Goal: Navigation & Orientation: Find specific page/section

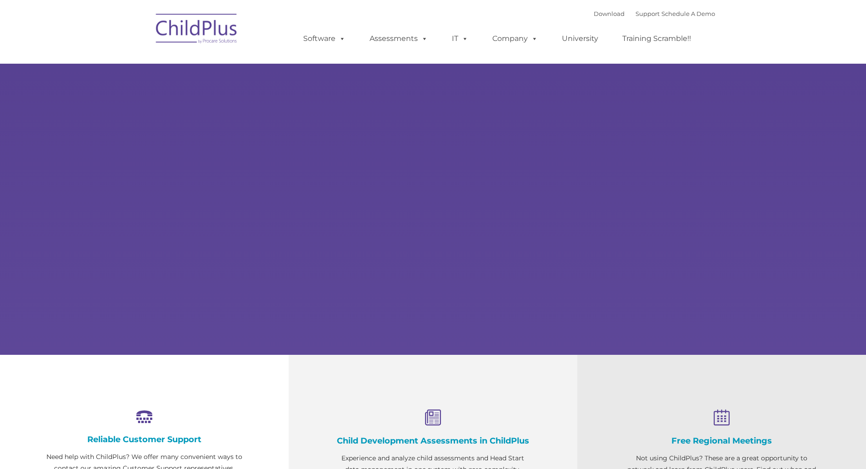
select select "MEDIUM"
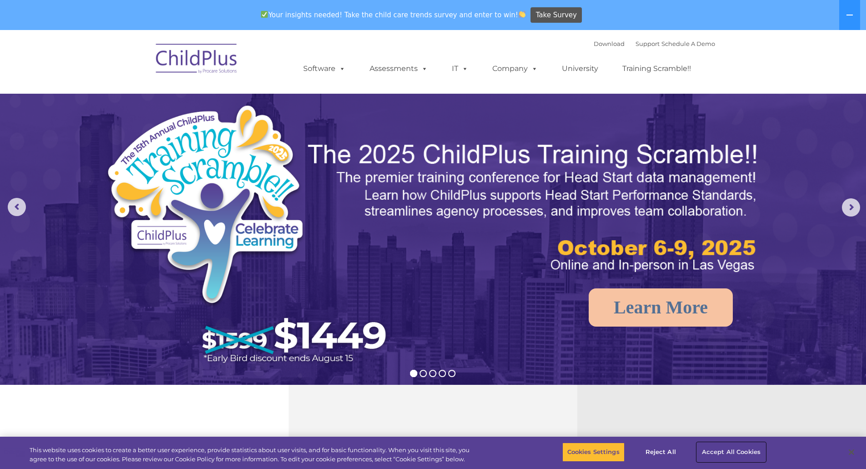
click at [707, 453] on button "Accept All Cookies" at bounding box center [731, 452] width 69 height 19
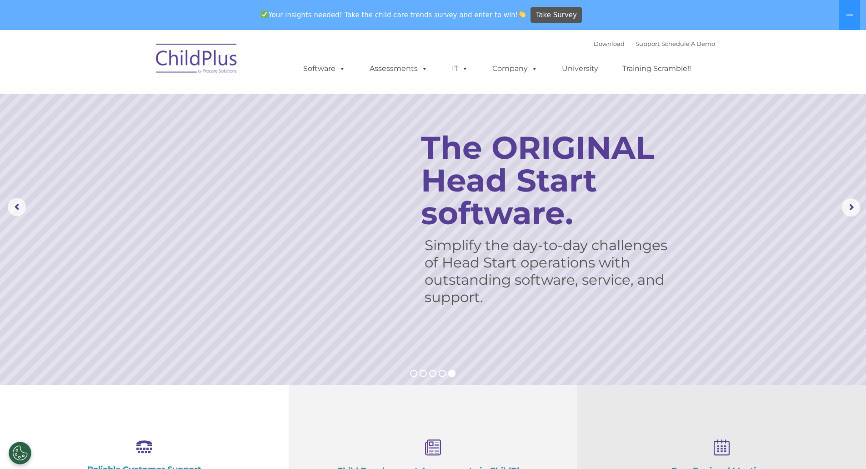
click at [187, 62] on img at bounding box center [196, 59] width 91 height 45
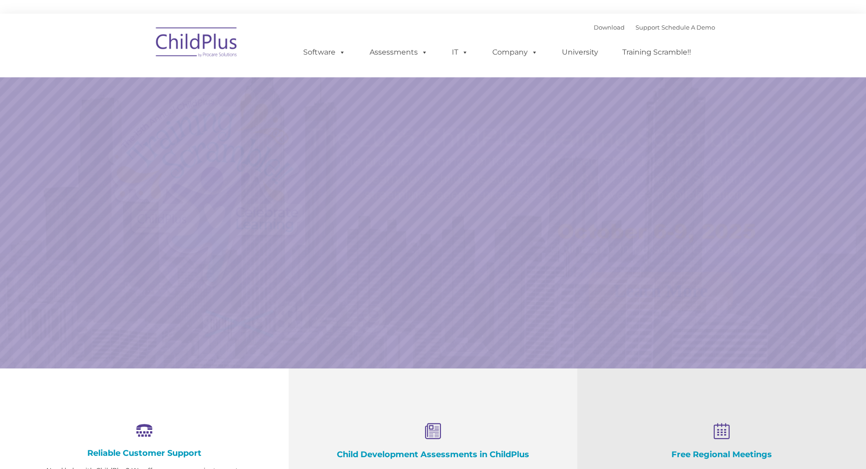
select select "MEDIUM"
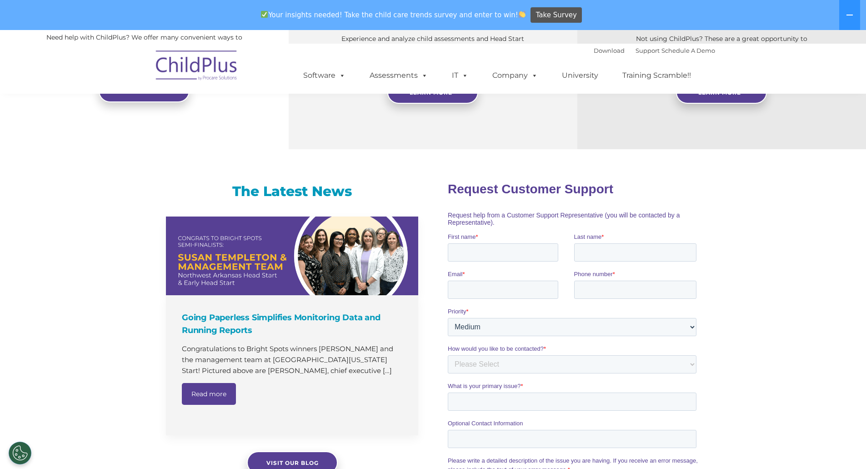
scroll to position [53, 0]
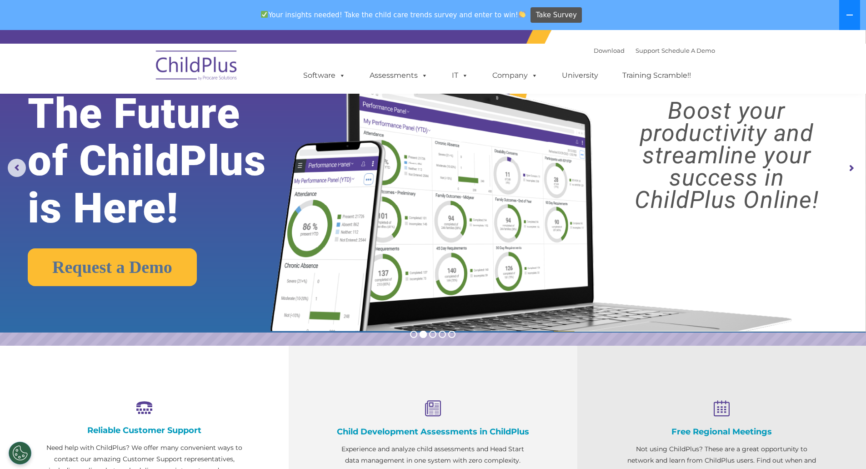
click at [855, 9] on button at bounding box center [850, 15] width 21 height 30
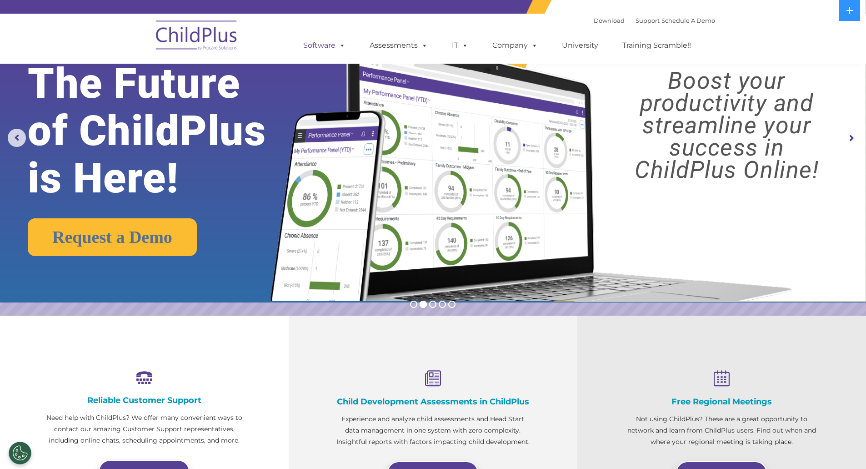
click at [309, 47] on link "Software" at bounding box center [324, 45] width 60 height 18
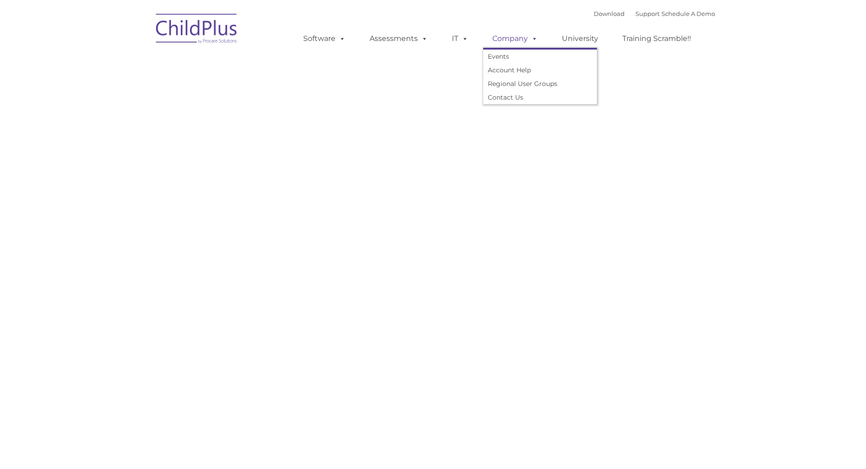
type input ""
